Goal: Task Accomplishment & Management: Manage account settings

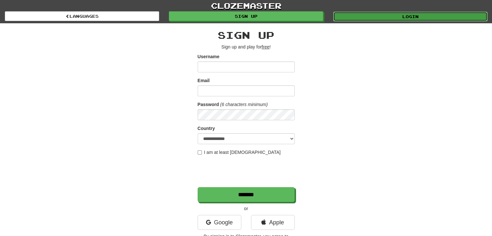
click at [384, 17] on link "Login" at bounding box center [410, 17] width 154 height 10
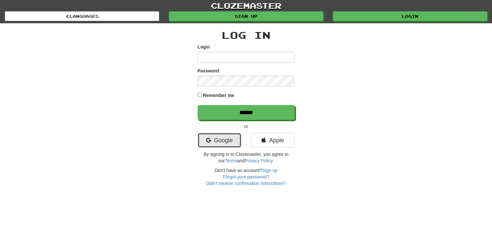
click at [233, 138] on link "Google" at bounding box center [220, 140] width 44 height 15
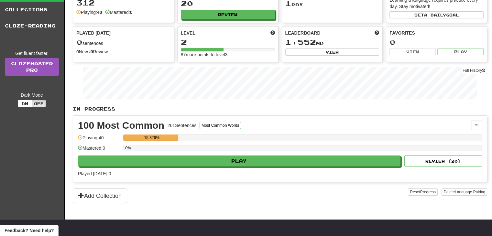
scroll to position [32, 0]
